Goal: Task Accomplishment & Management: Use online tool/utility

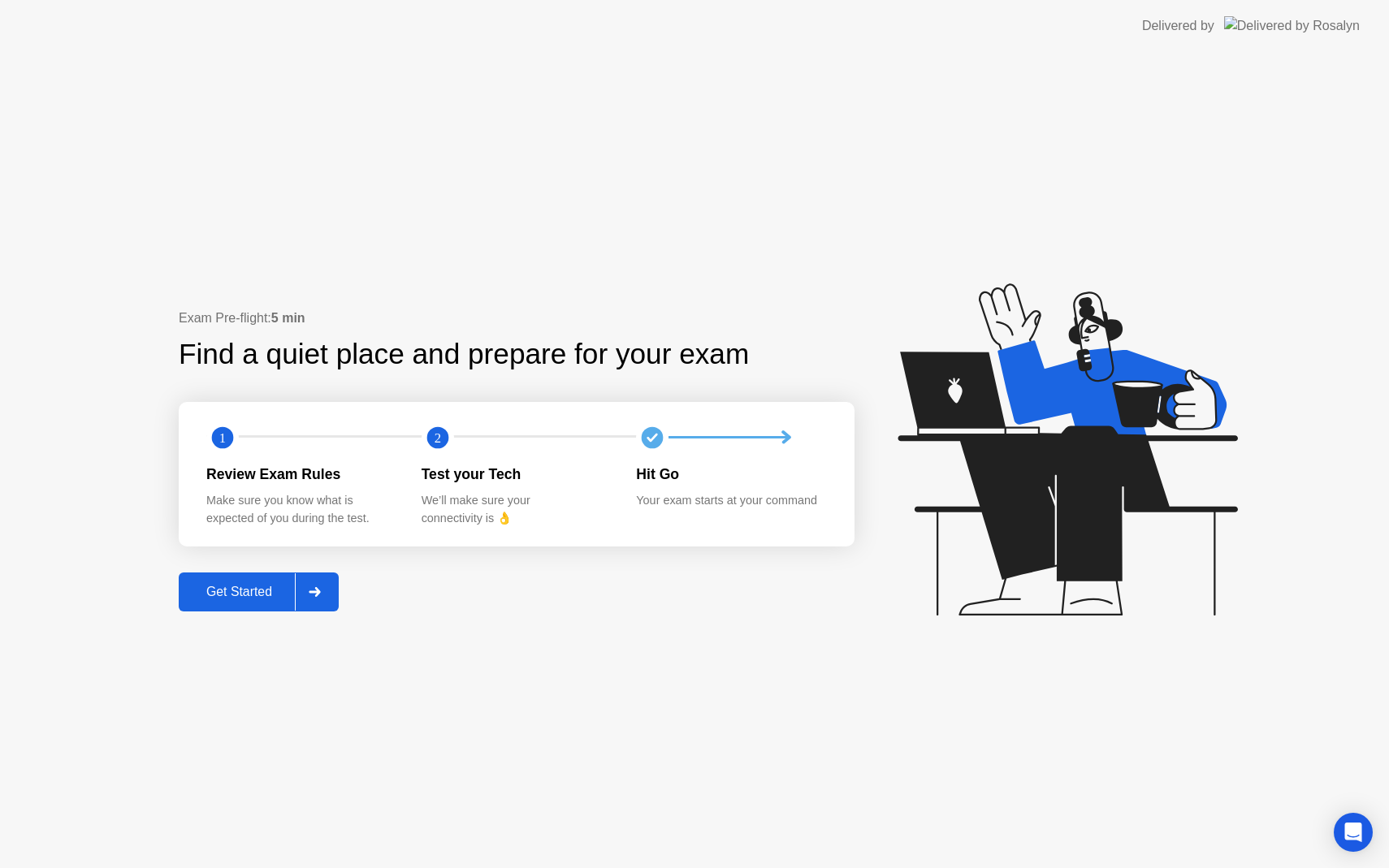
click at [272, 590] on div "Get Started" at bounding box center [240, 591] width 111 height 14
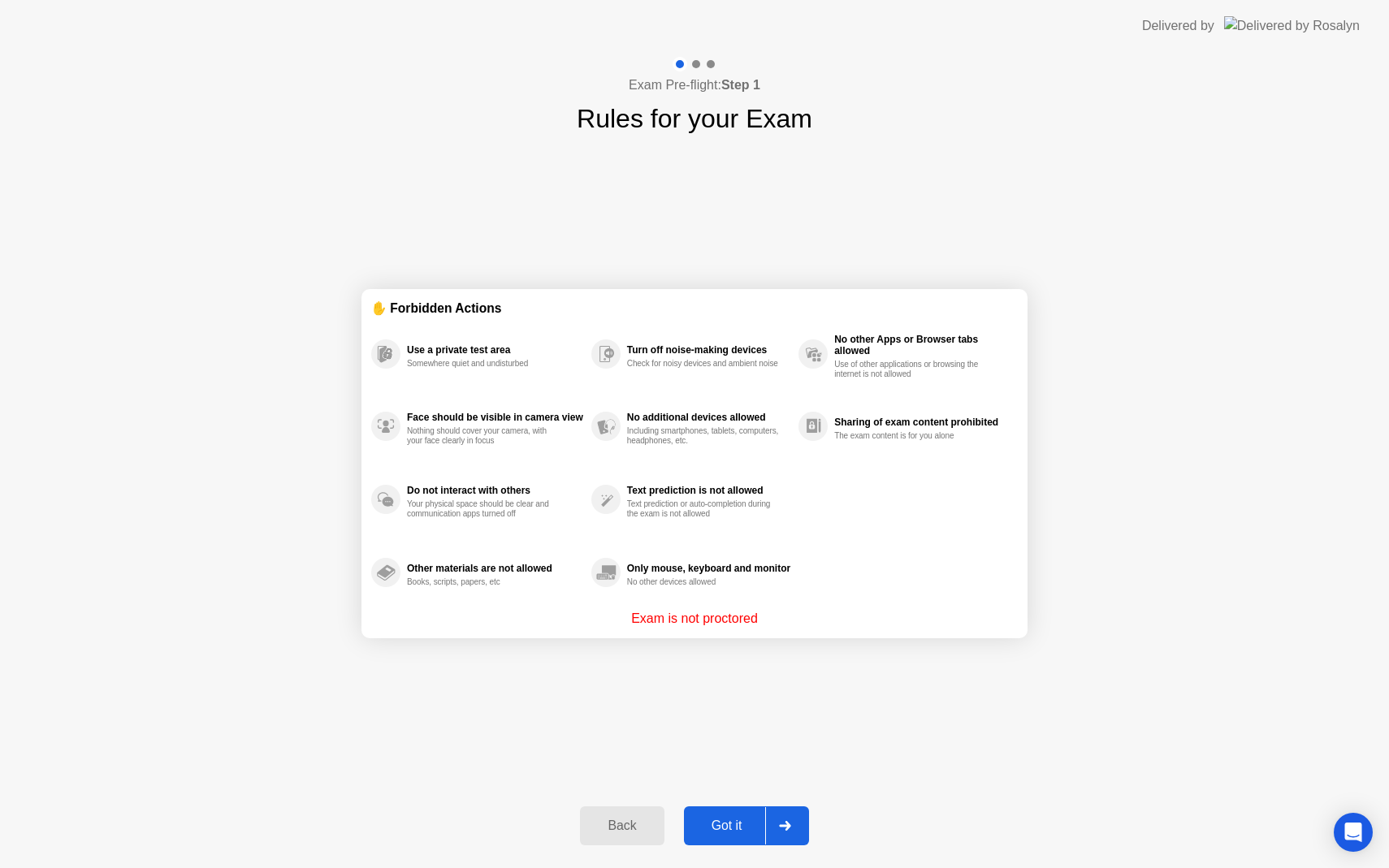
click at [711, 831] on div "Got it" at bounding box center [727, 825] width 77 height 14
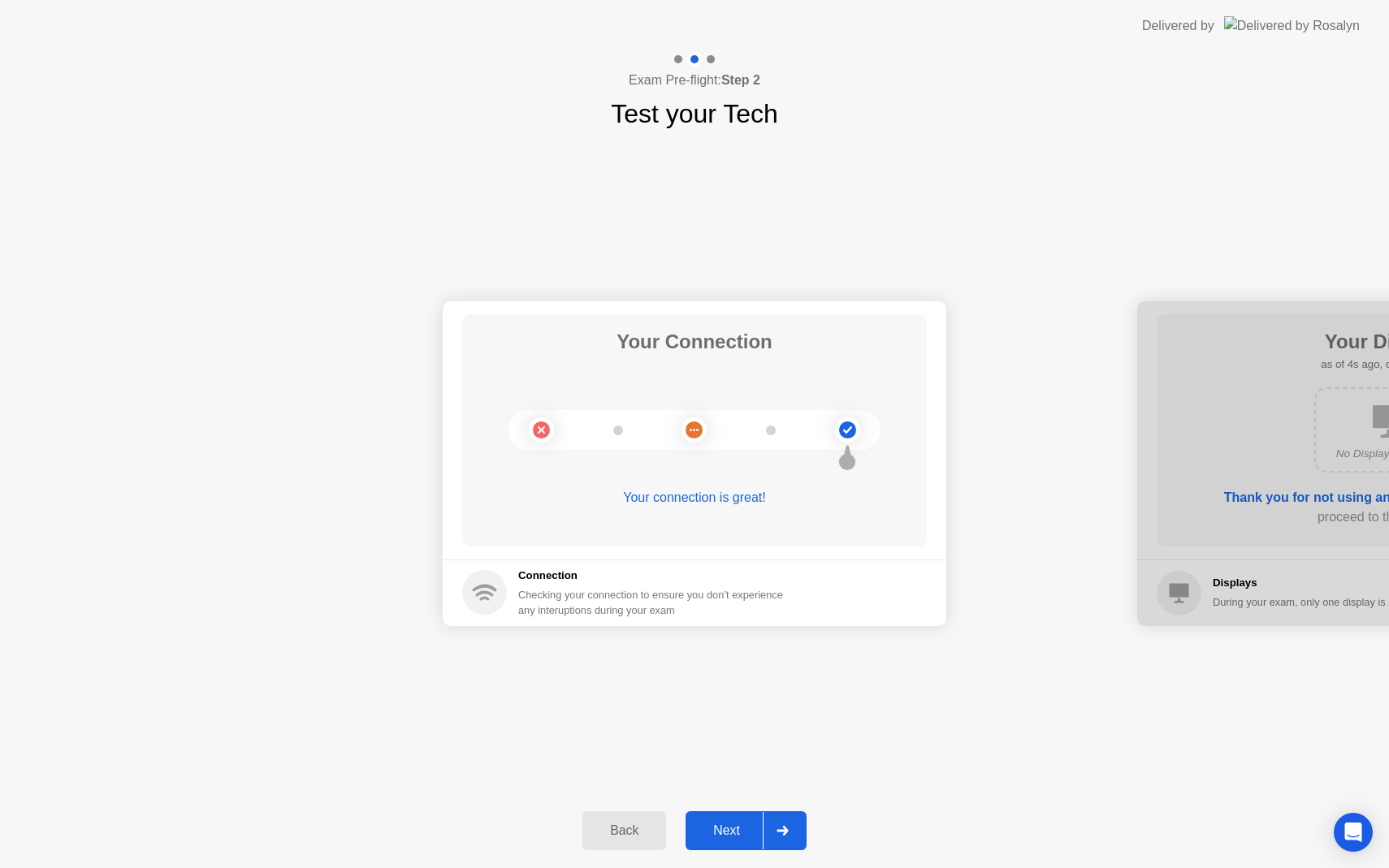
click at [711, 831] on div "Next" at bounding box center [727, 830] width 73 height 14
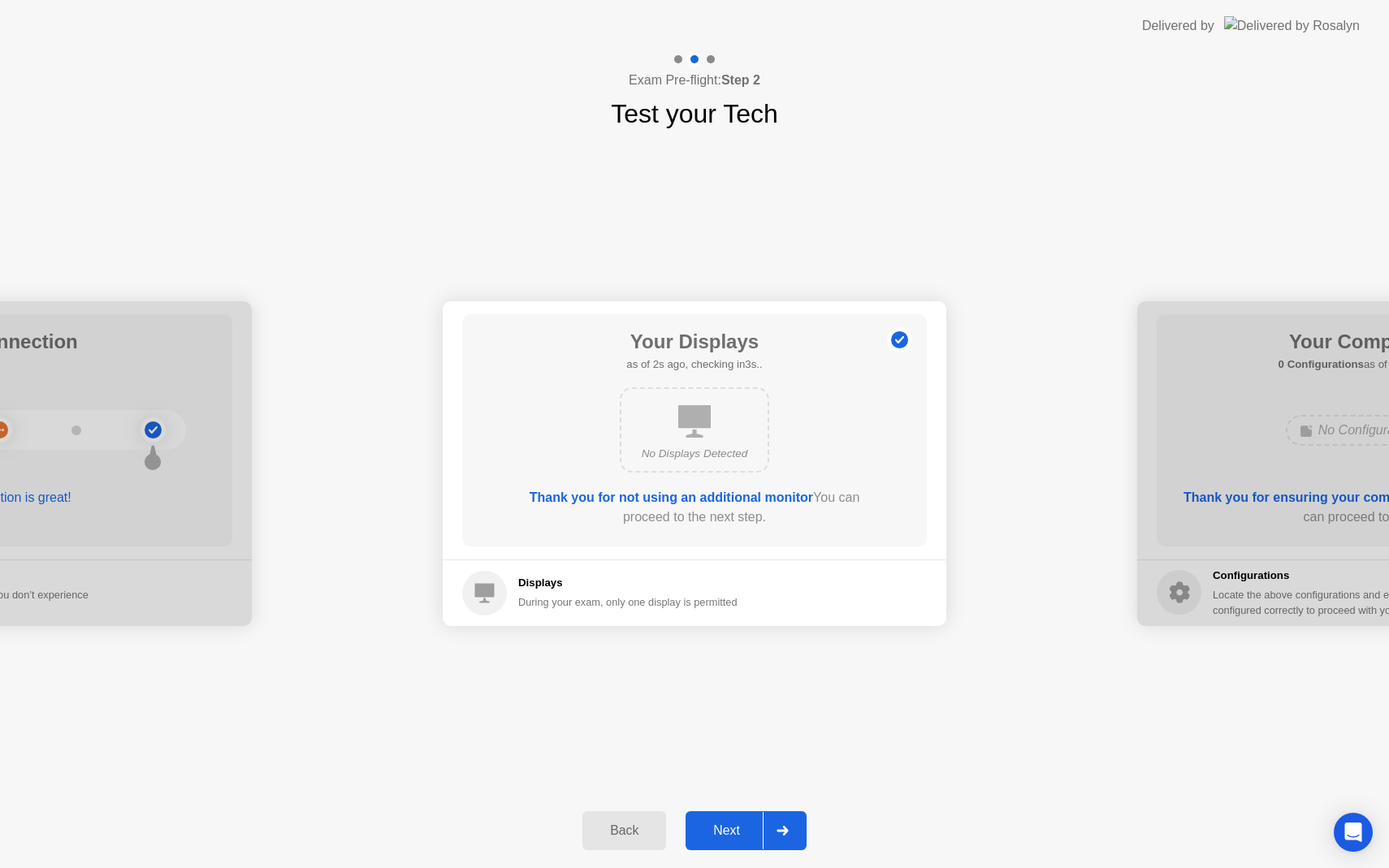
click at [711, 831] on div "Next" at bounding box center [727, 830] width 73 height 14
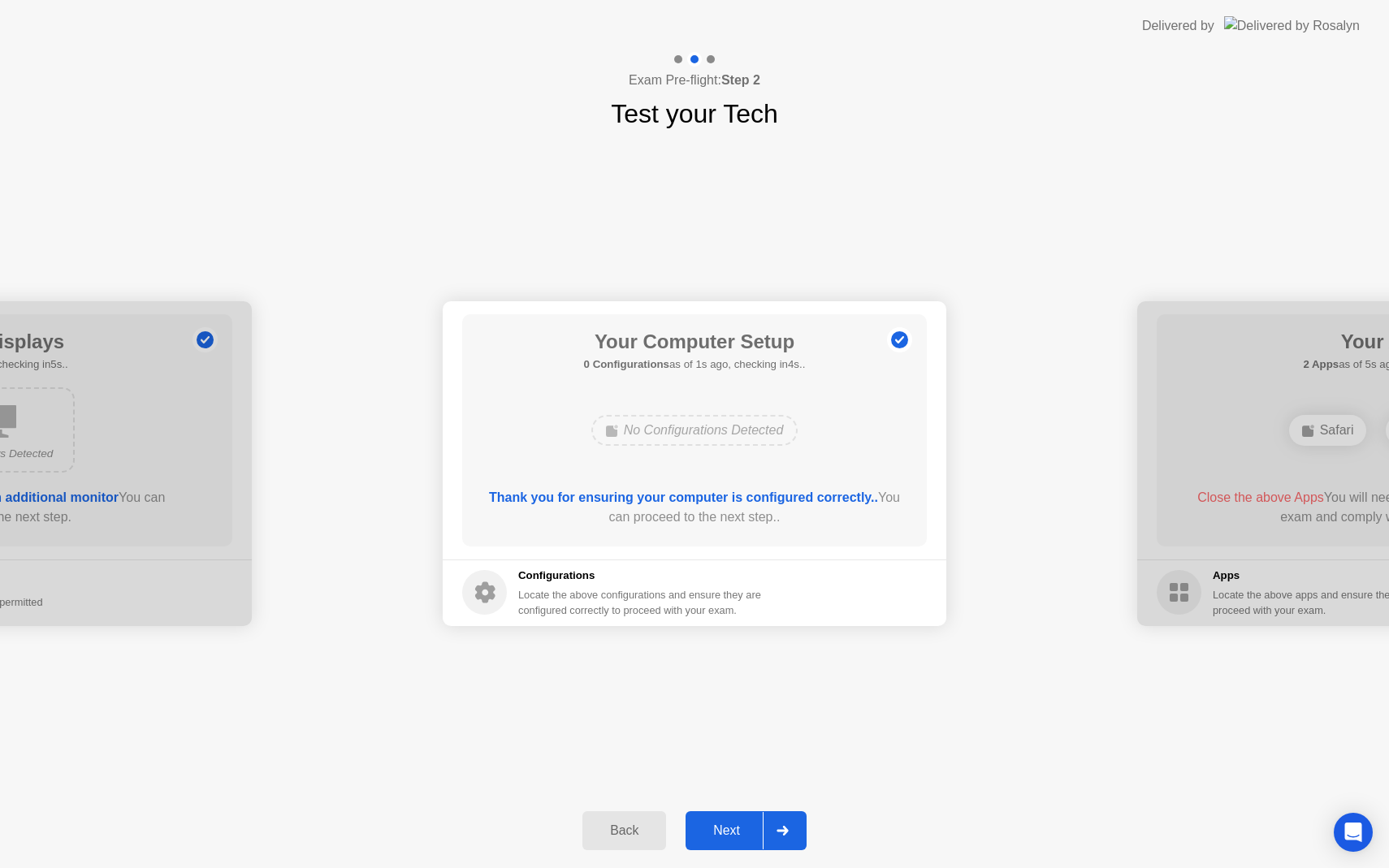
click at [711, 831] on div "Next" at bounding box center [727, 830] width 73 height 14
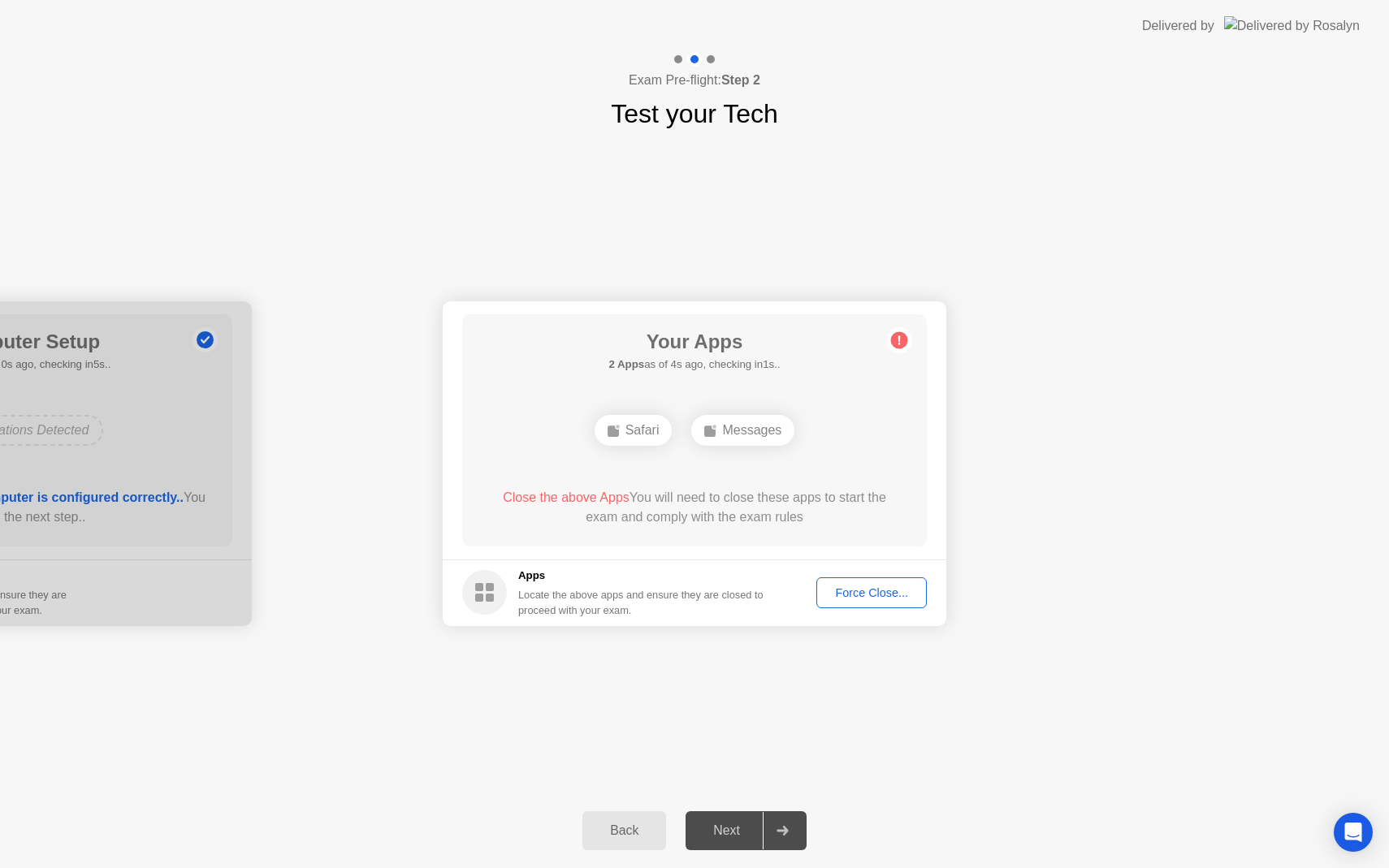
click at [853, 593] on div "Force Close..." at bounding box center [871, 592] width 99 height 13
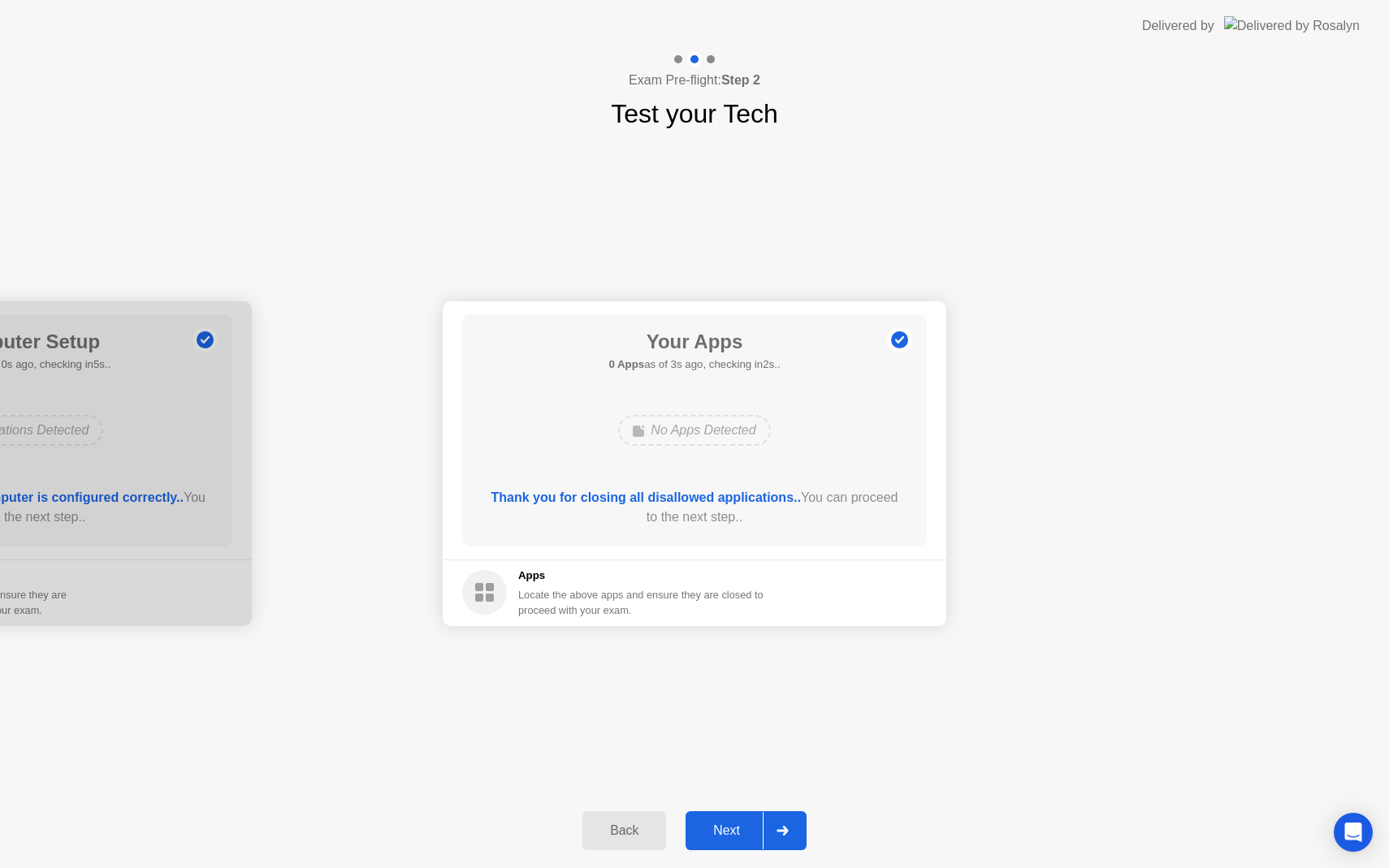
click at [736, 838] on div "Next" at bounding box center [727, 830] width 73 height 14
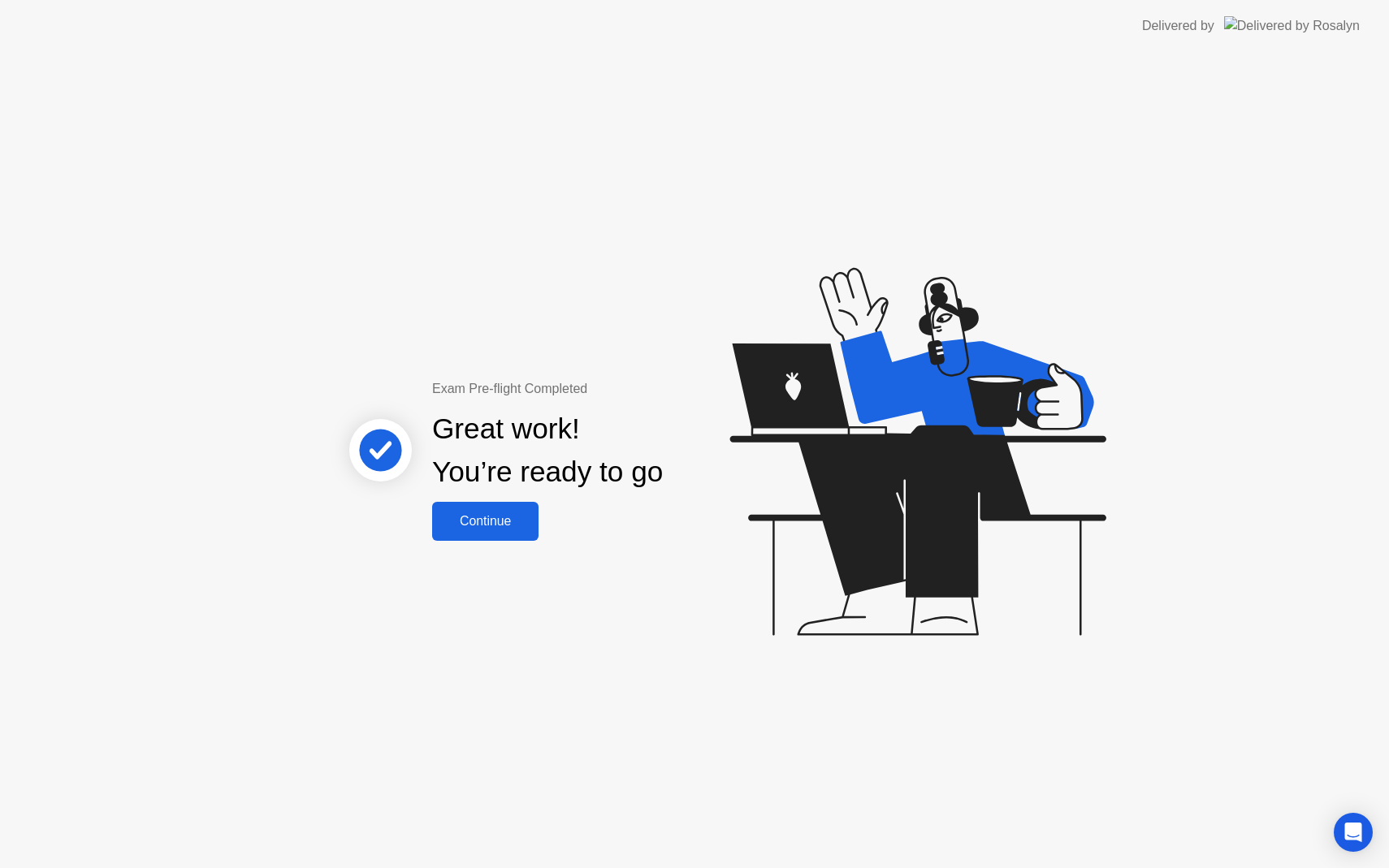
click at [489, 520] on div "Continue" at bounding box center [485, 520] width 97 height 14
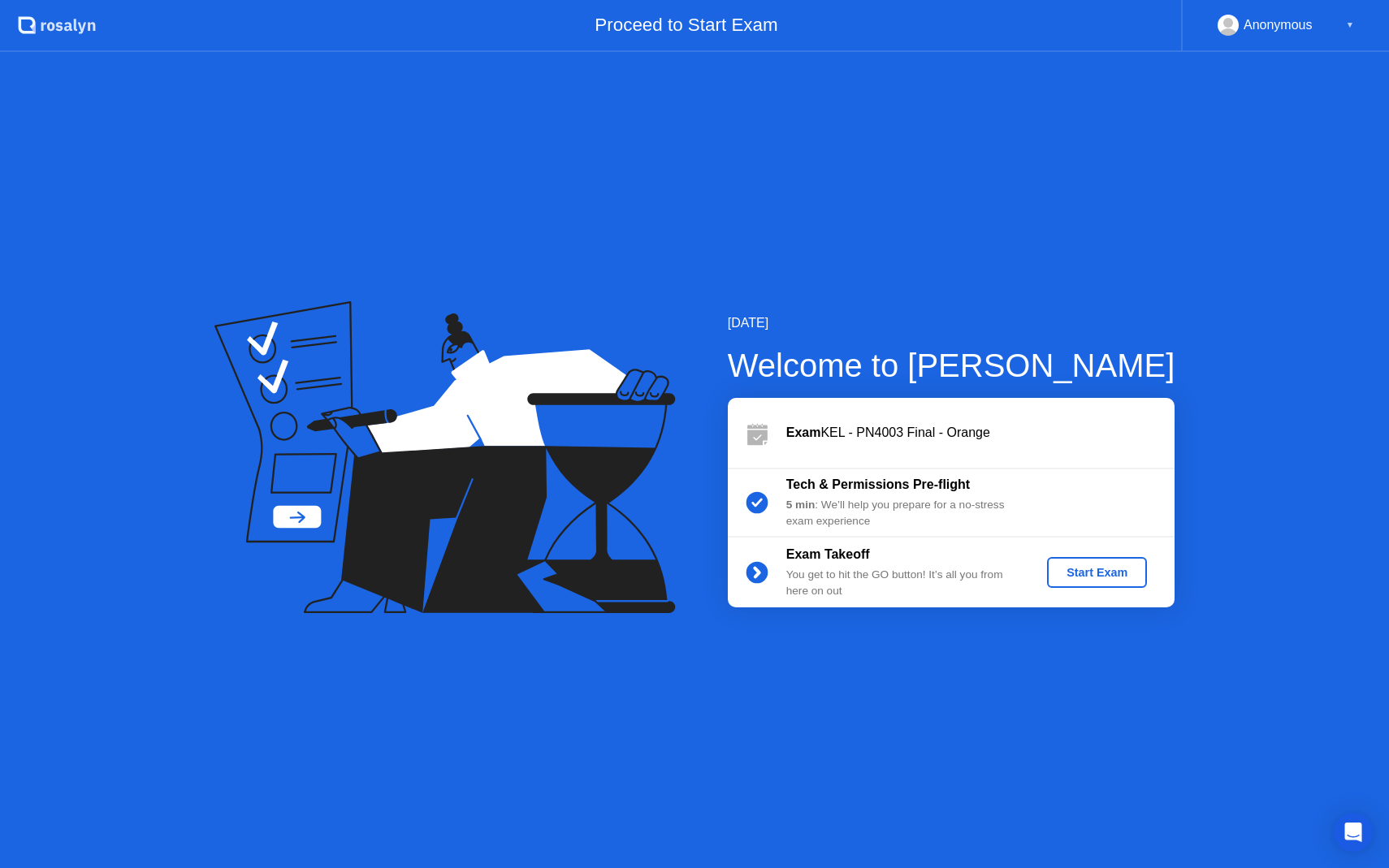
click at [1099, 576] on div "Start Exam" at bounding box center [1097, 572] width 87 height 13
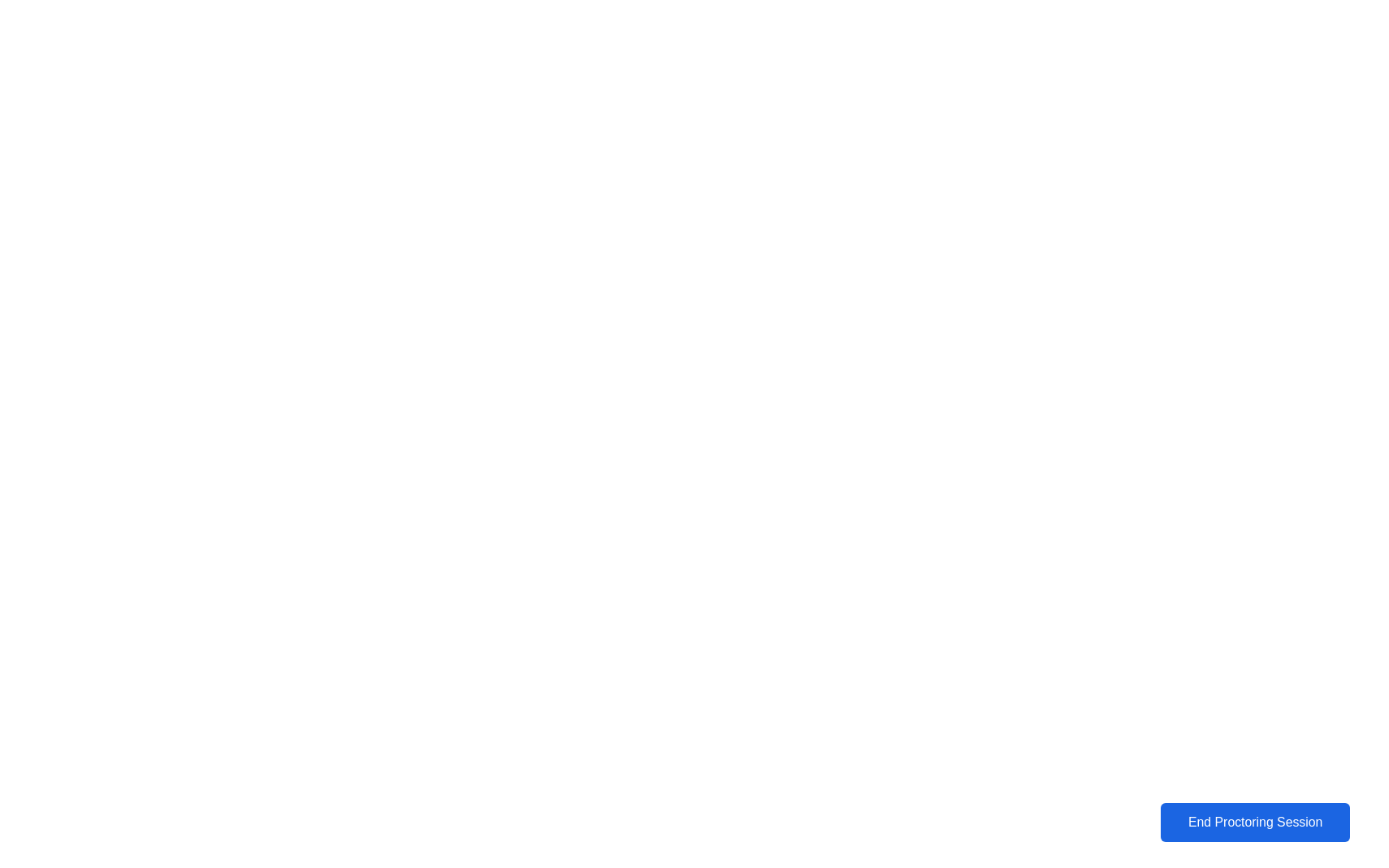
click at [1303, 827] on div "End Proctoring Session" at bounding box center [1256, 822] width 181 height 14
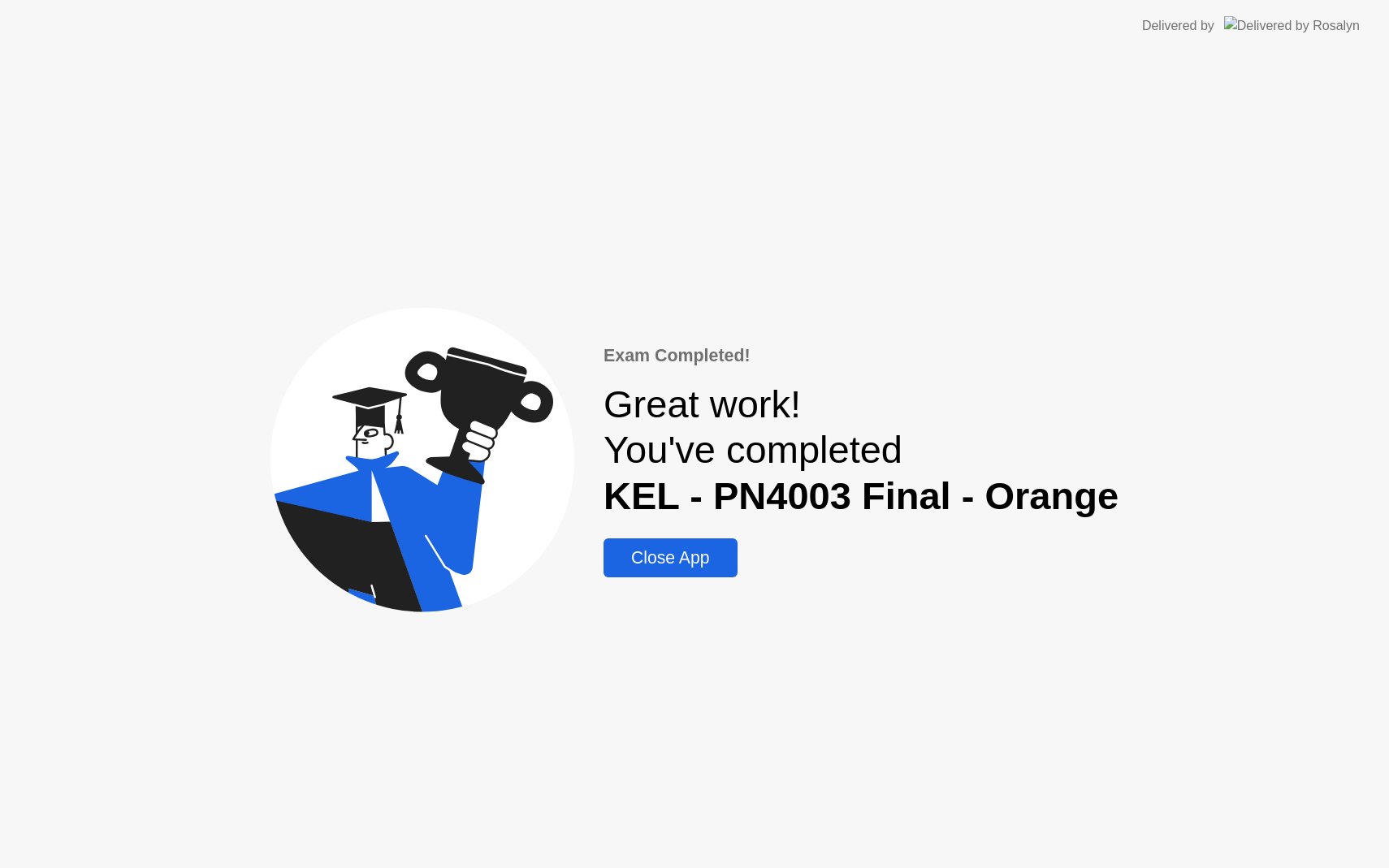
click at [704, 562] on div "Close App" at bounding box center [670, 558] width 123 height 19
